Goal: Book appointment/travel/reservation

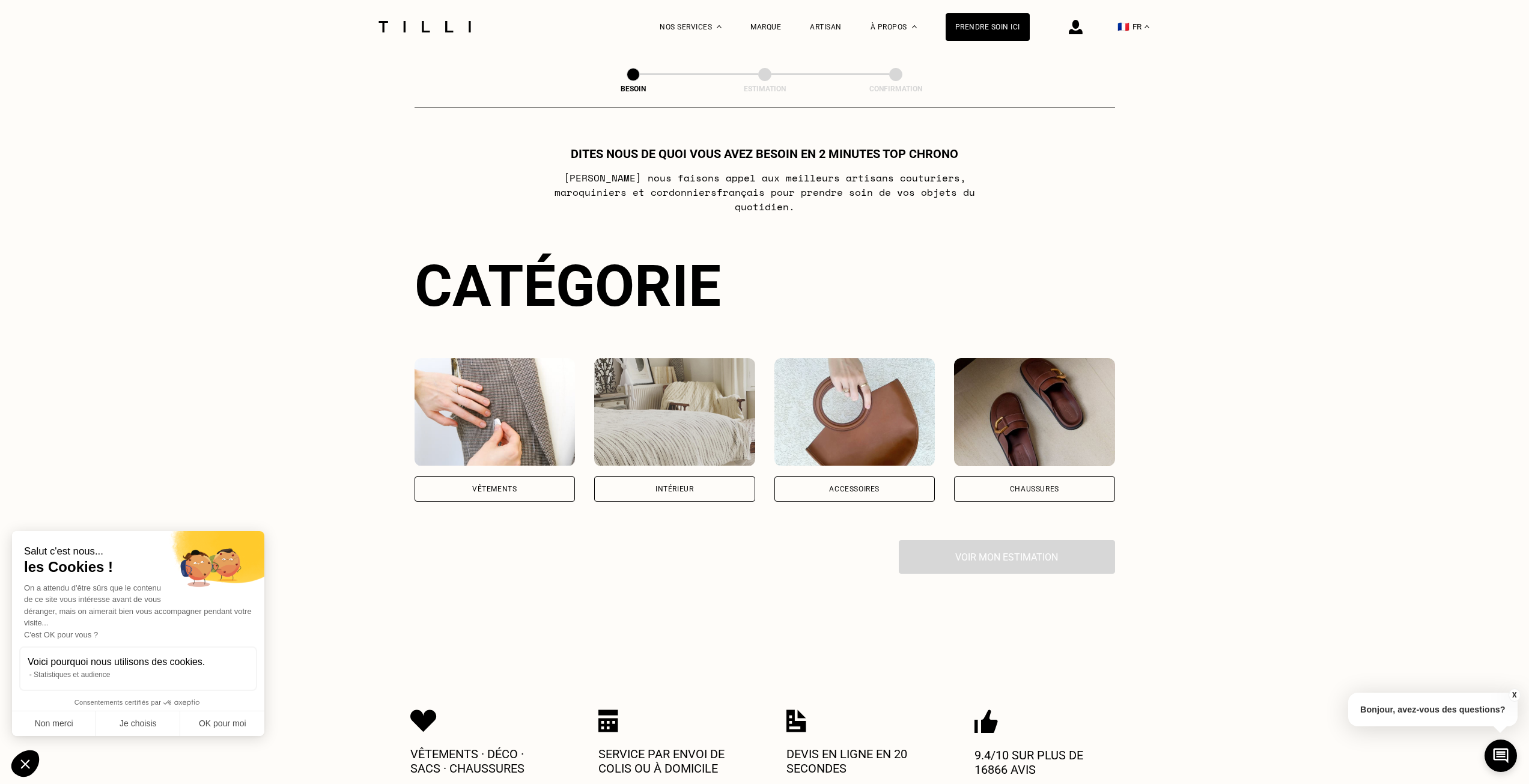
click at [687, 485] on div "Intérieur" at bounding box center [674, 488] width 38 height 7
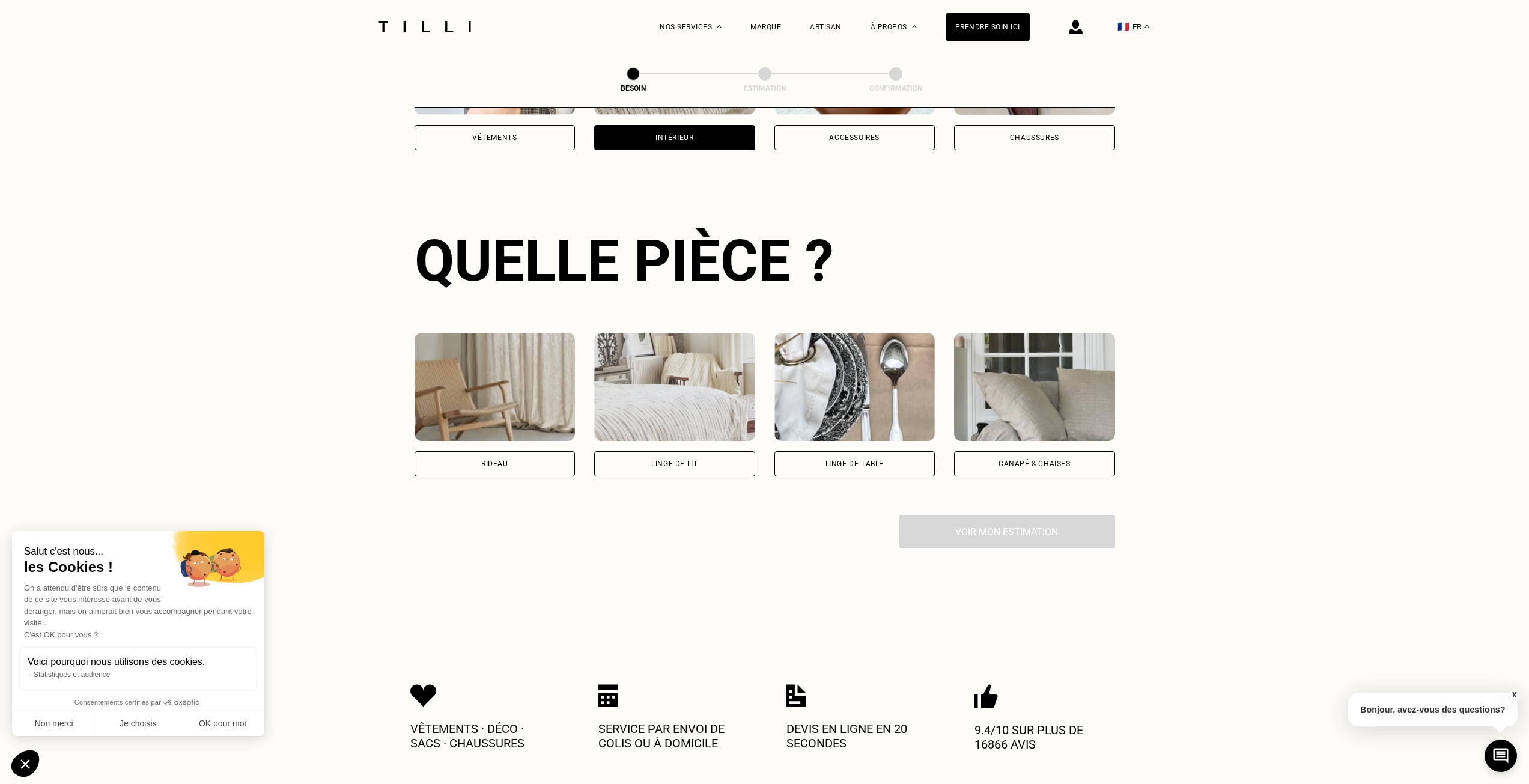
scroll to position [392, 0]
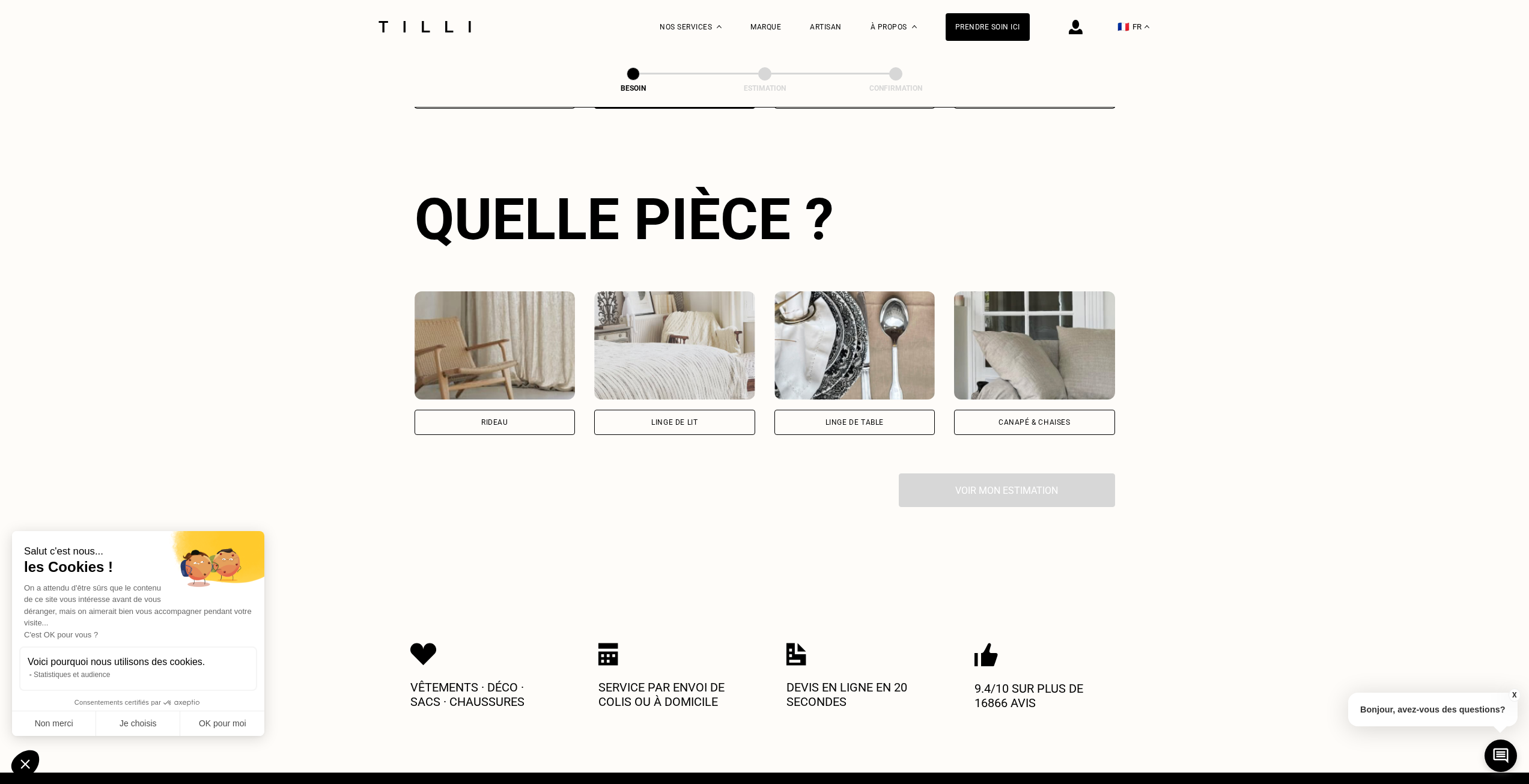
click at [520, 422] on div "Rideau" at bounding box center [495, 422] width 161 height 25
select select "FR"
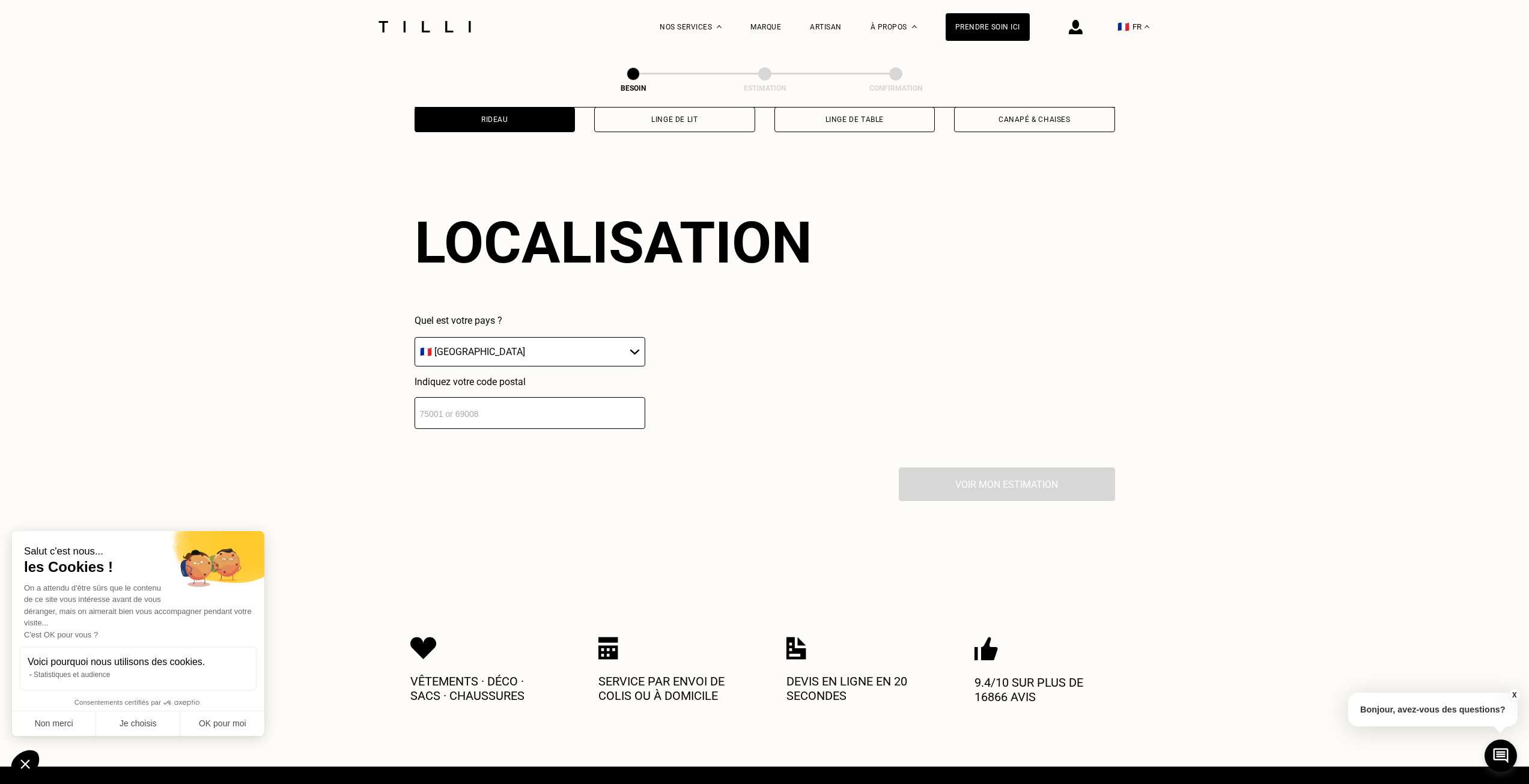
scroll to position [720, 0]
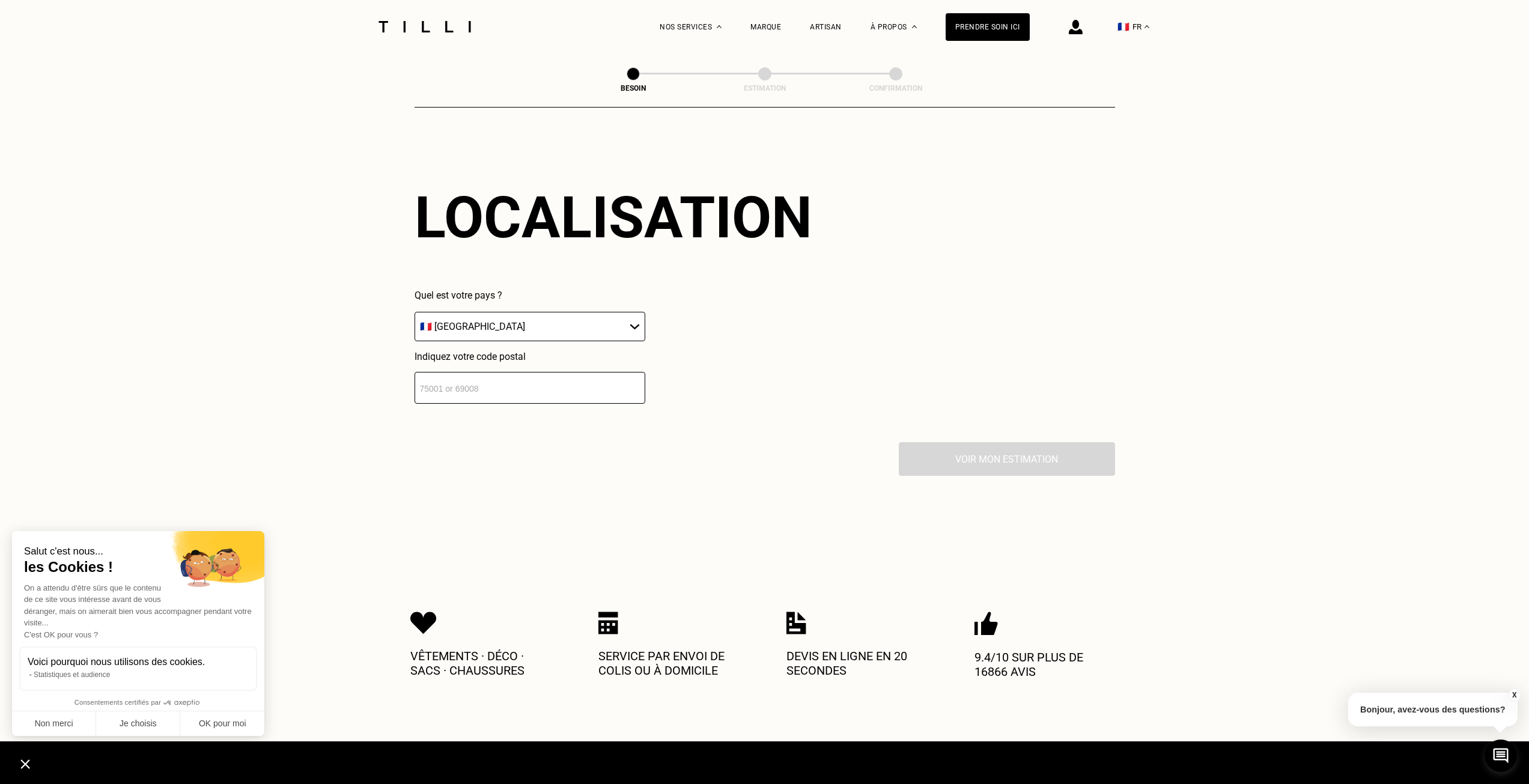
click at [545, 384] on input "number" at bounding box center [529, 388] width 230 height 31
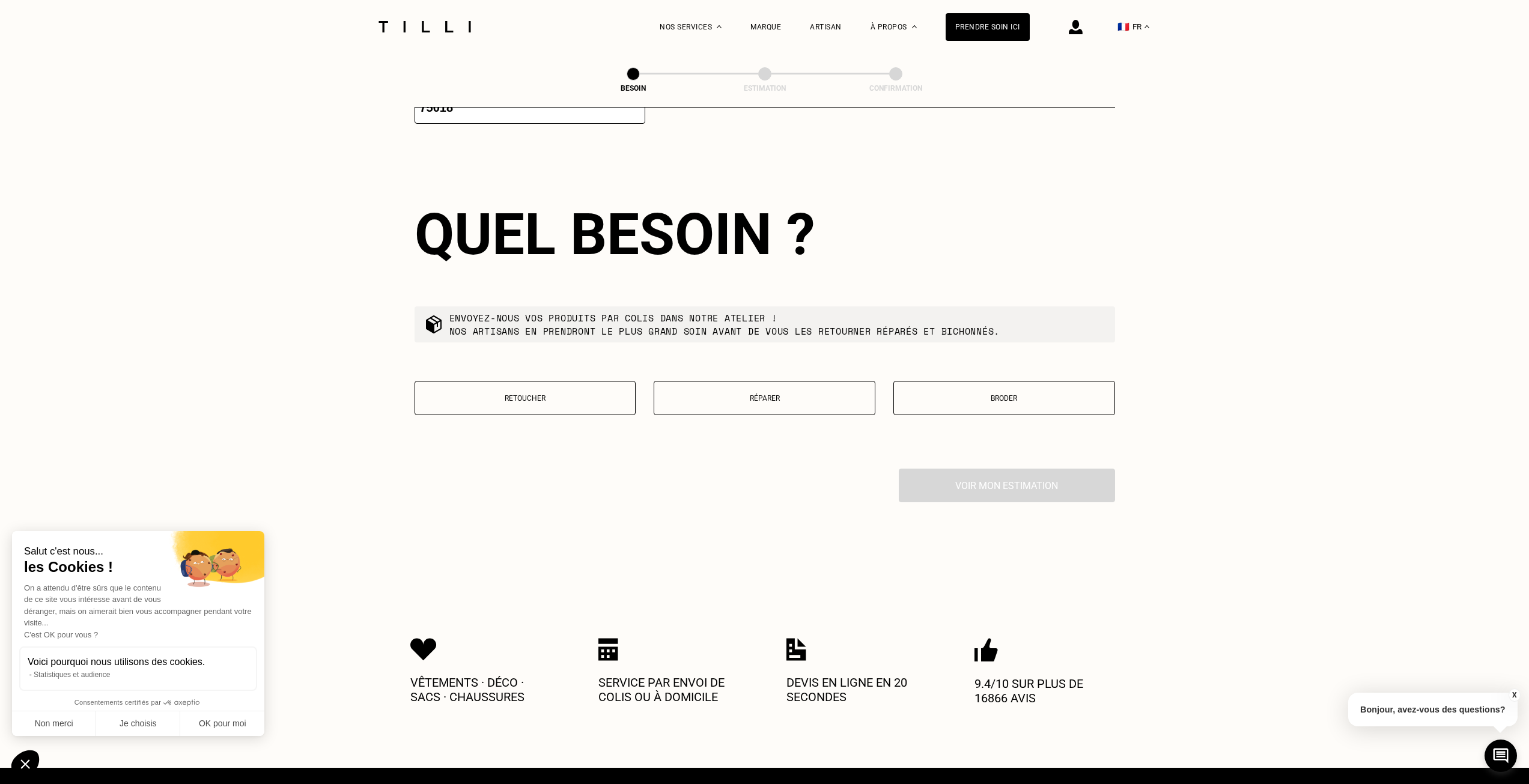
scroll to position [1019, 0]
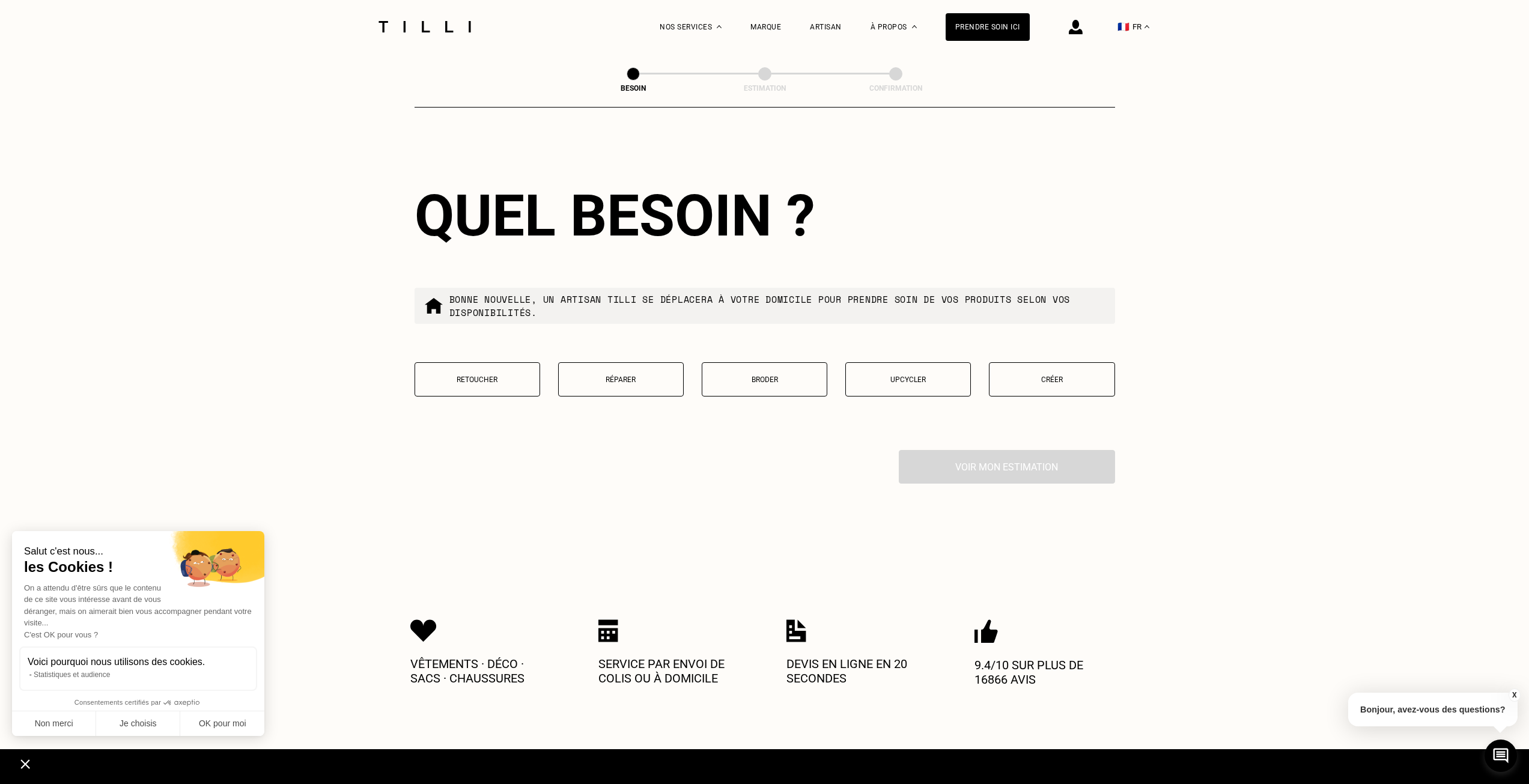
type input "75018"
click at [454, 380] on button "Retoucher" at bounding box center [477, 380] width 126 height 35
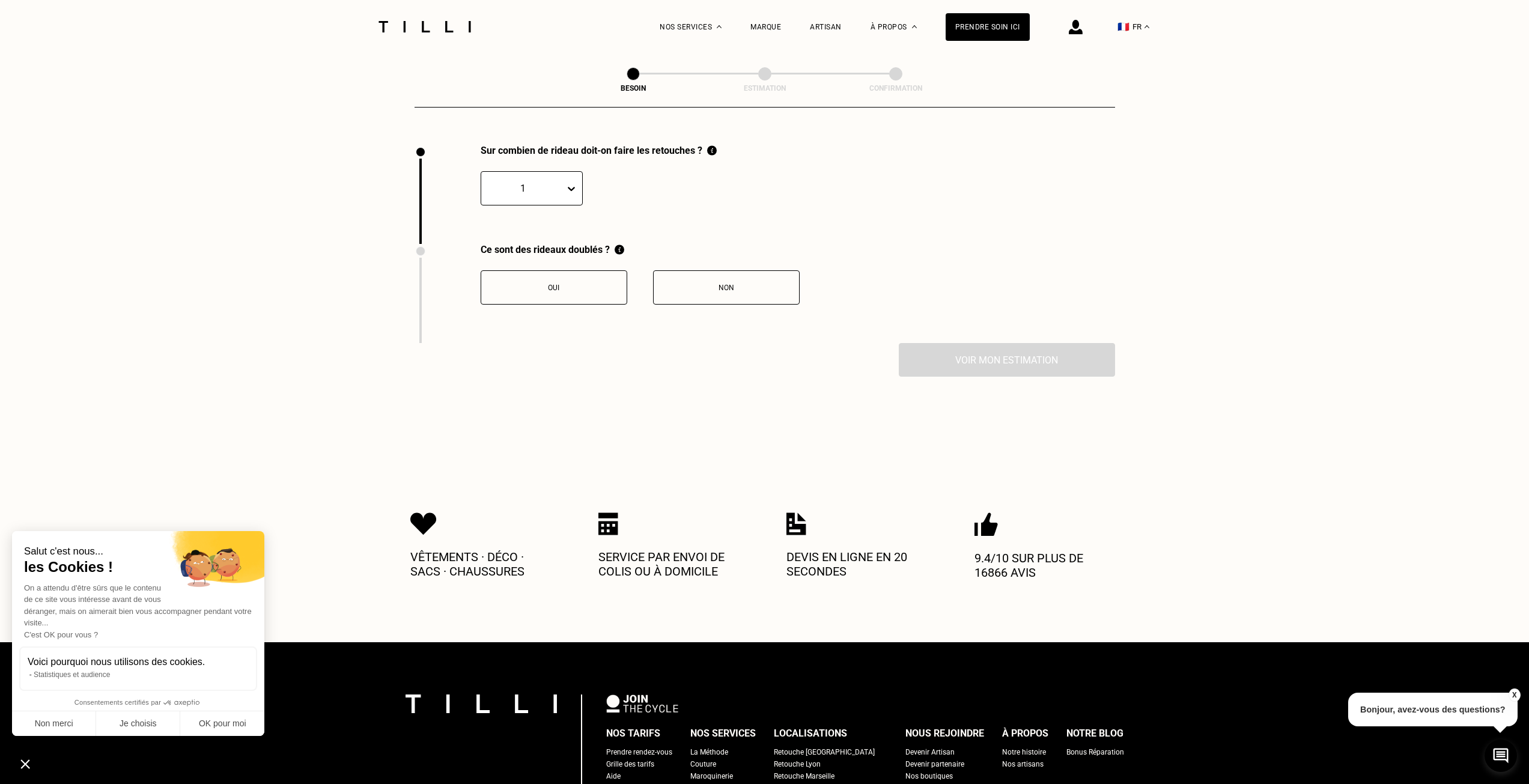
scroll to position [1327, 0]
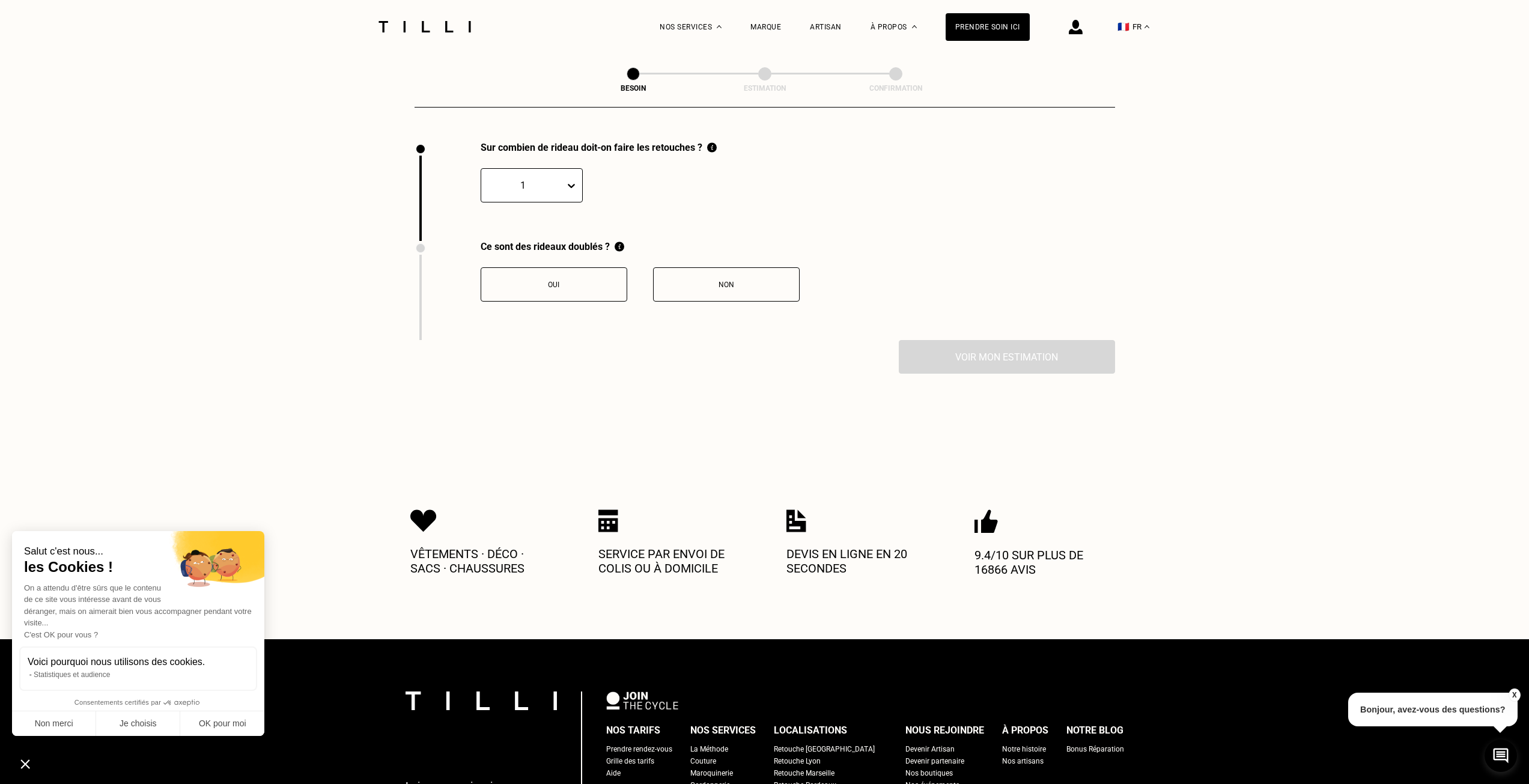
click at [672, 282] on button "Non" at bounding box center [726, 285] width 146 height 35
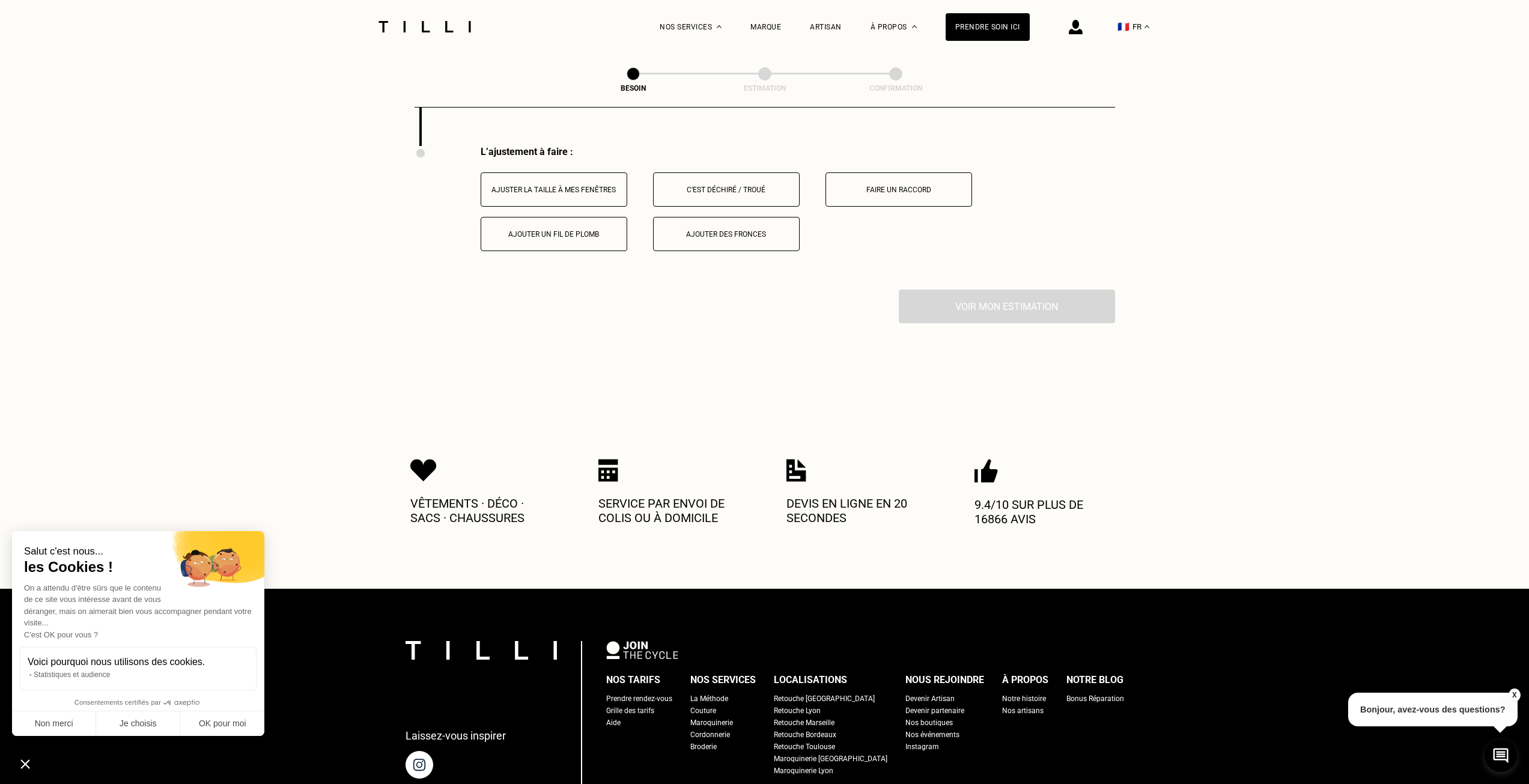
scroll to position [1526, 0]
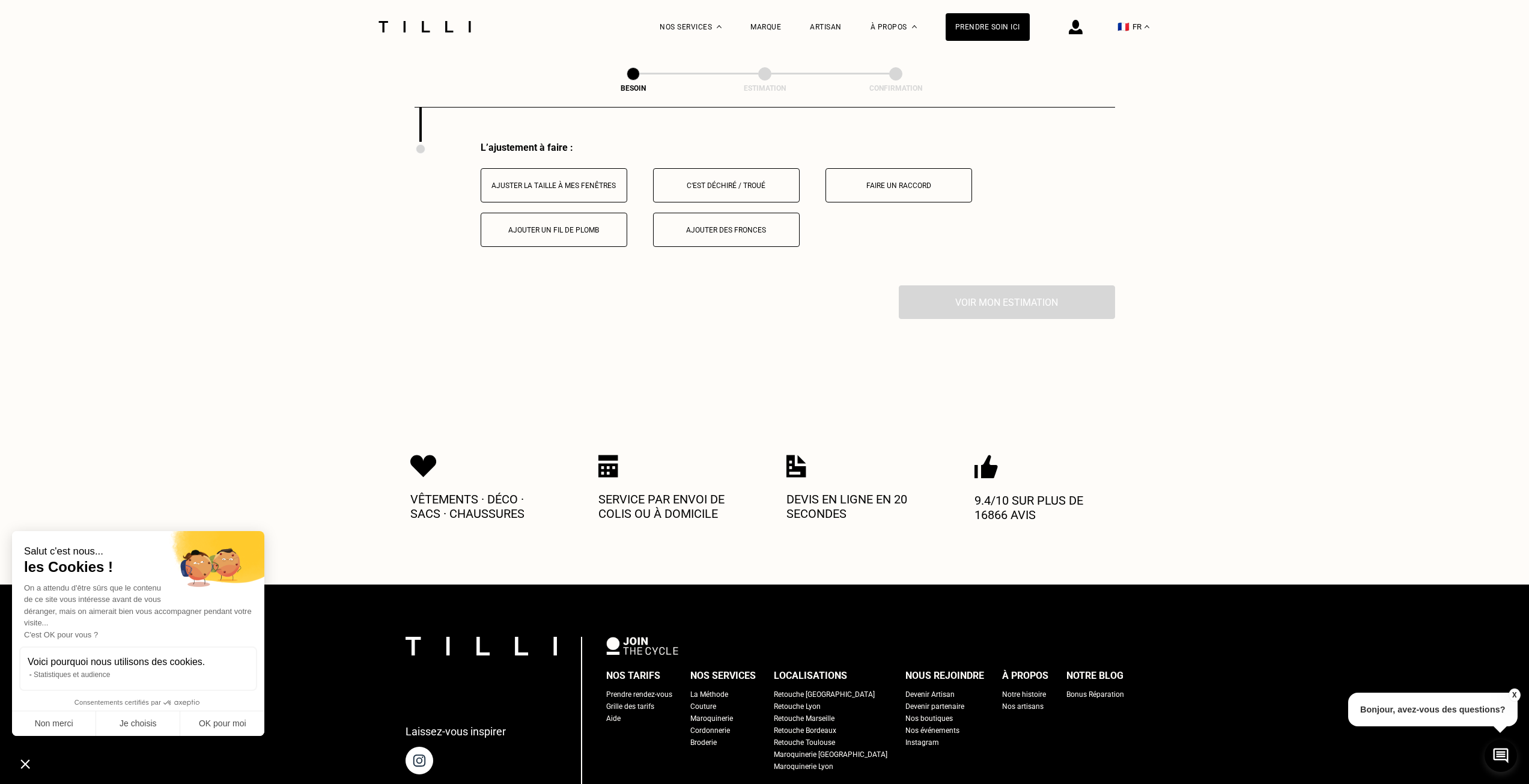
click at [552, 182] on div "Ajuster la taille à mes fenêtres" at bounding box center [554, 186] width 134 height 9
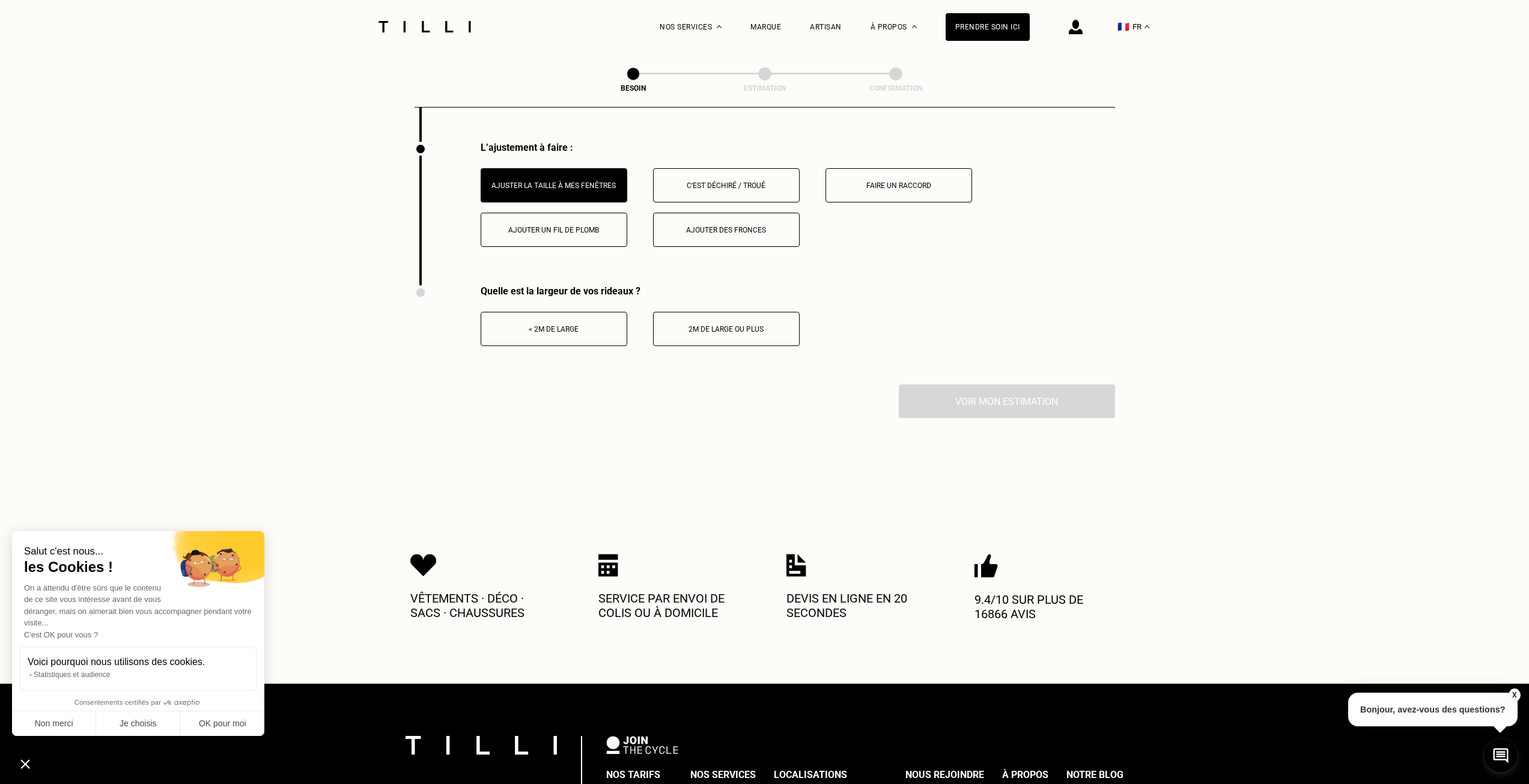
click at [568, 325] on div "< 2m de large" at bounding box center [554, 329] width 134 height 9
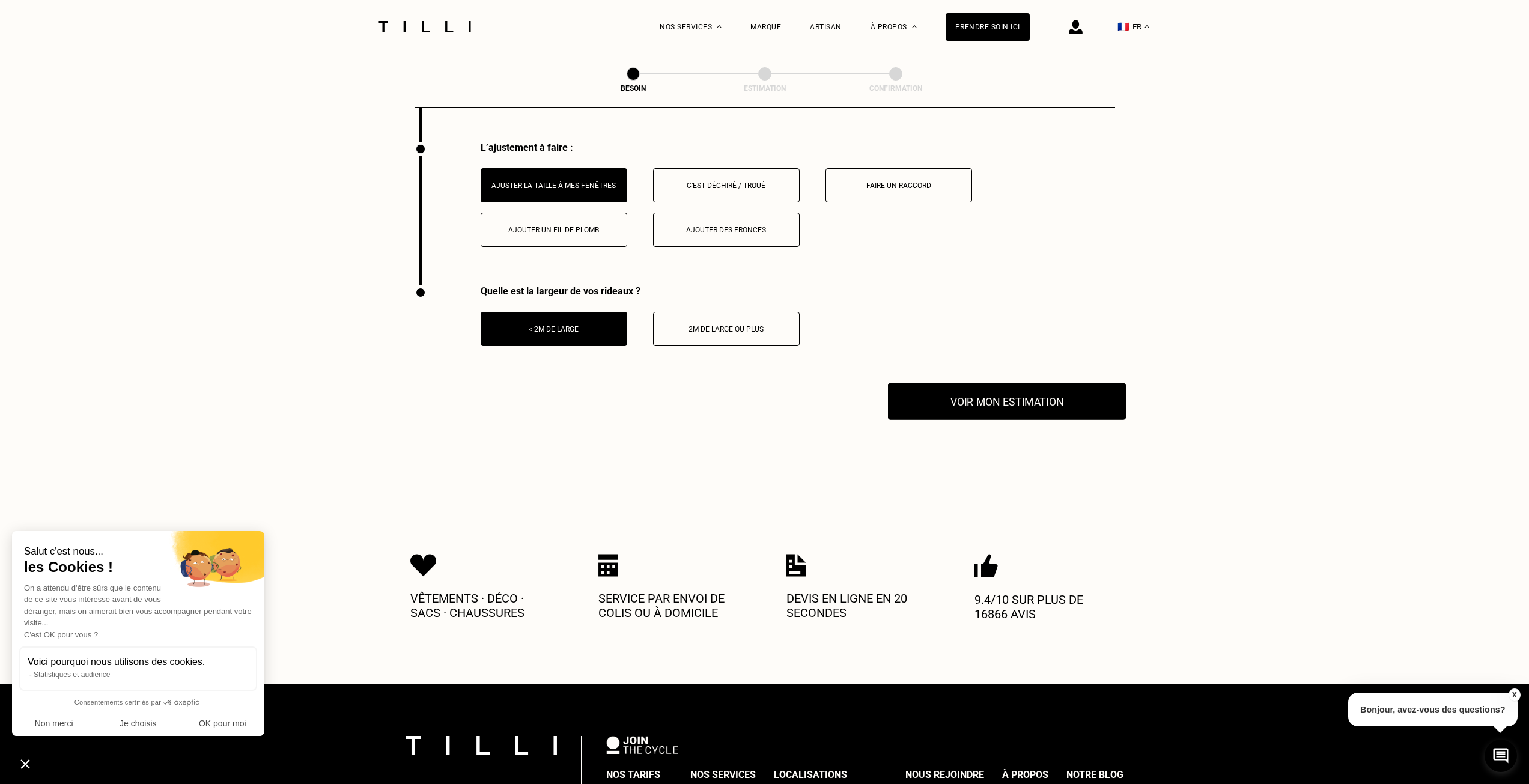
click at [1024, 398] on button "Voir mon estimation" at bounding box center [1007, 400] width 238 height 37
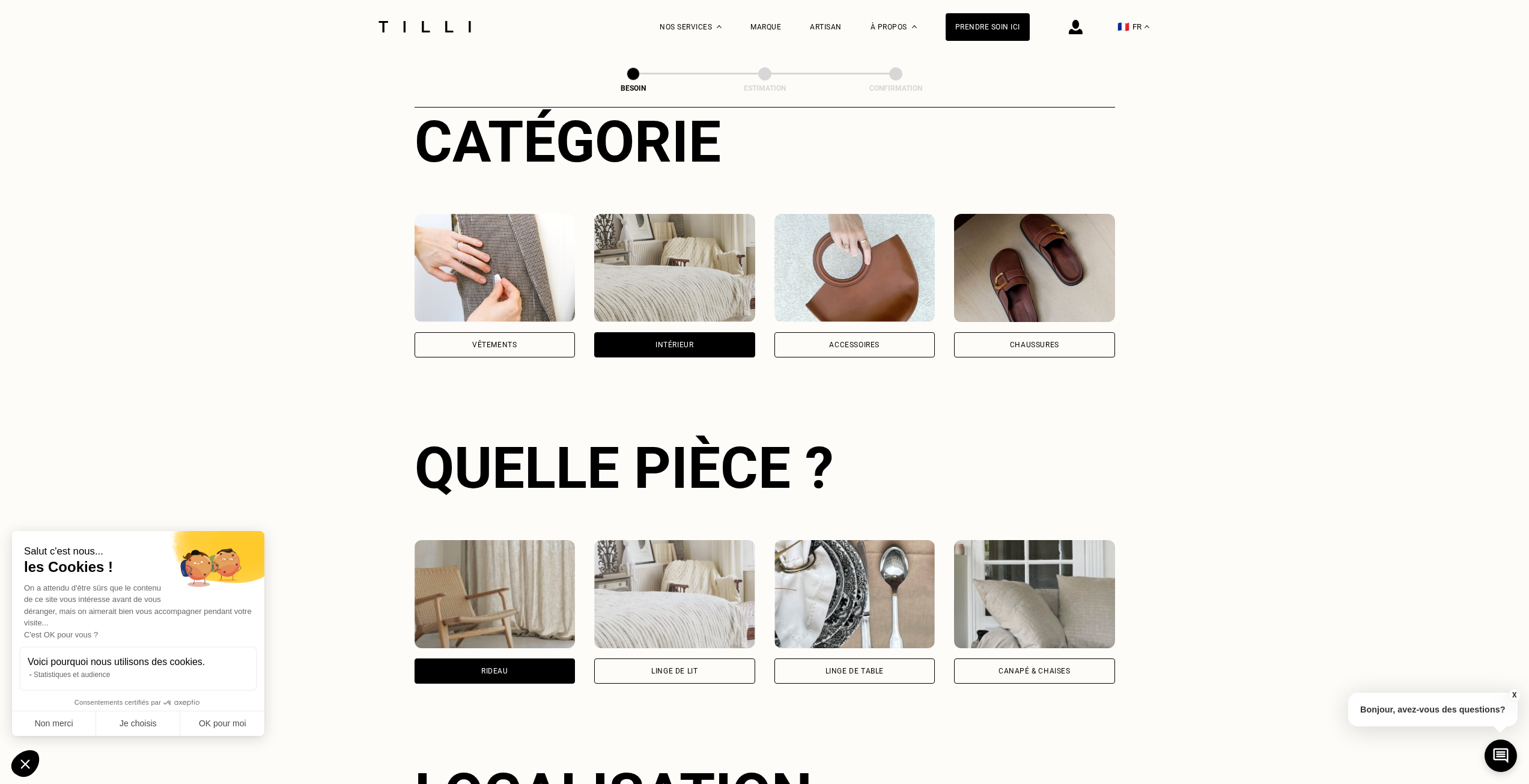
scroll to position [0, 0]
